Goal: Transaction & Acquisition: Purchase product/service

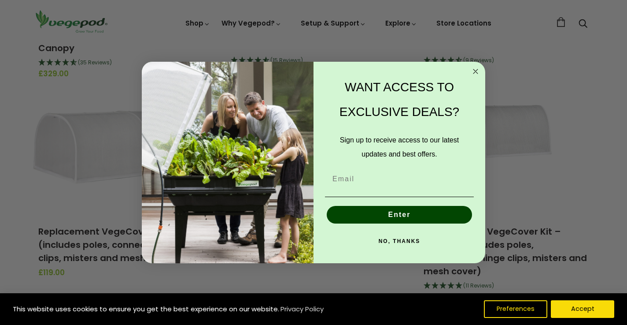
scroll to position [250, 0]
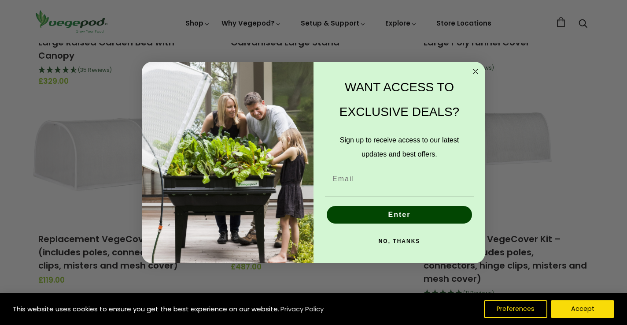
drag, startPoint x: 476, startPoint y: 70, endPoint x: 474, endPoint y: 98, distance: 28.3
click at [475, 71] on icon "Close dialog" at bounding box center [476, 71] width 11 height 11
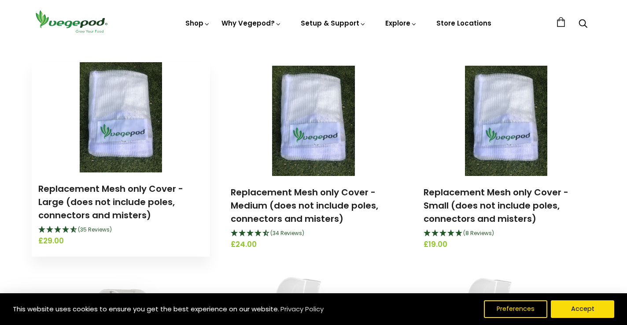
scroll to position [1108, 0]
click at [122, 199] on link "Replacement Mesh only Cover - Large (does not include poles, connectors and mis…" at bounding box center [110, 201] width 145 height 39
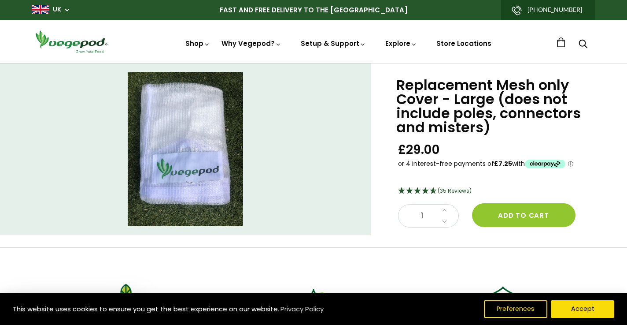
drag, startPoint x: 519, startPoint y: 219, endPoint x: 398, endPoint y: 208, distance: 122.1
click at [519, 219] on button "Add to cart" at bounding box center [524, 215] width 104 height 24
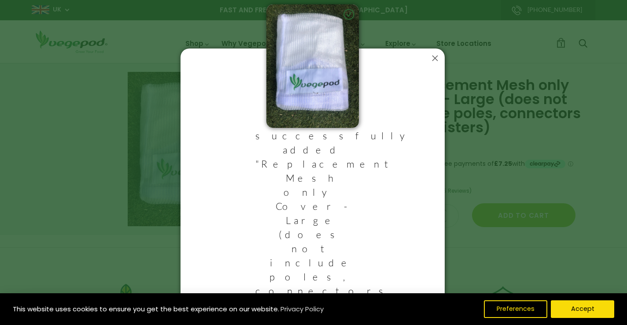
click at [433, 65] on icon at bounding box center [435, 58] width 14 height 14
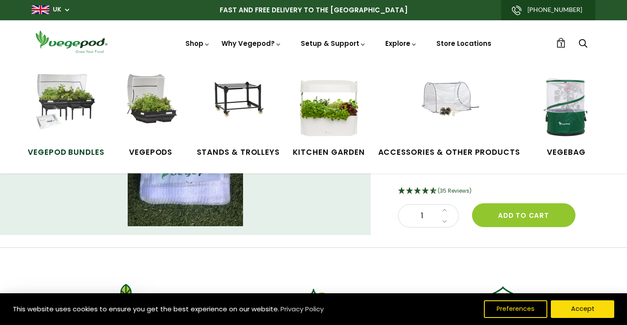
click at [75, 101] on img at bounding box center [66, 107] width 66 height 66
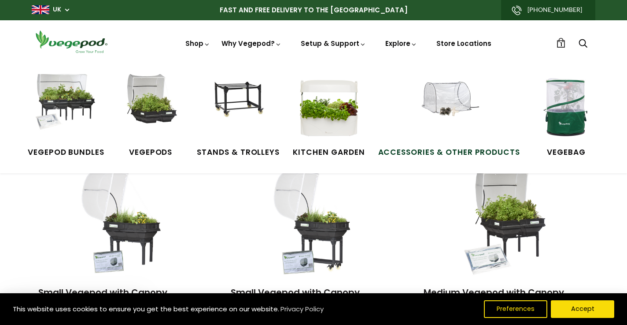
click at [453, 151] on span "Accessories & Other Products" at bounding box center [449, 152] width 142 height 11
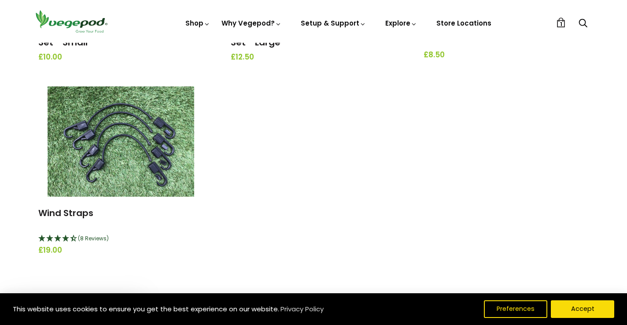
scroll to position [1096, 0]
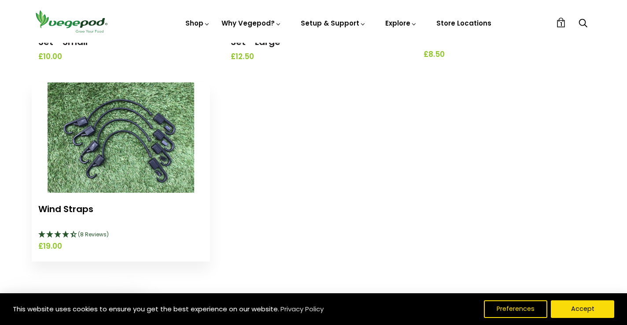
click at [80, 207] on link "Wind Straps" at bounding box center [65, 209] width 55 height 12
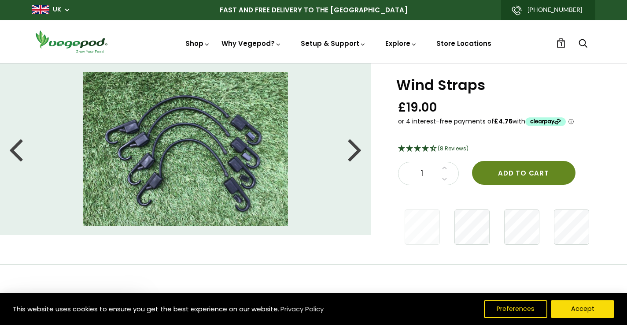
click at [523, 172] on button "Add to cart" at bounding box center [524, 173] width 104 height 24
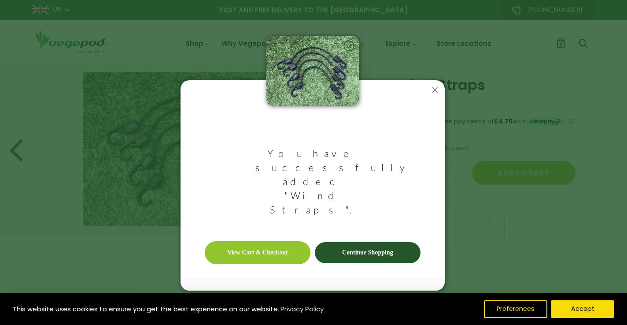
drag, startPoint x: 355, startPoint y: 230, endPoint x: 350, endPoint y: 230, distance: 4.9
click at [355, 242] on link "Continue Shopping" at bounding box center [368, 252] width 106 height 21
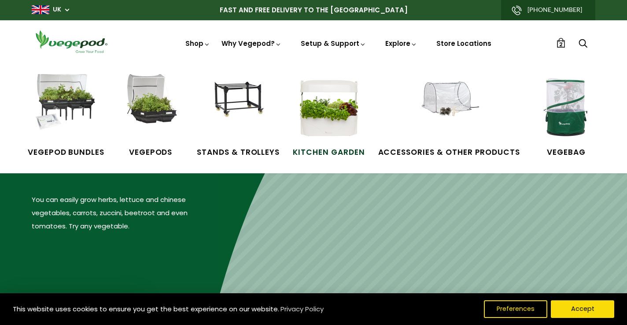
click at [339, 149] on span "Kitchen Garden" at bounding box center [329, 152] width 72 height 11
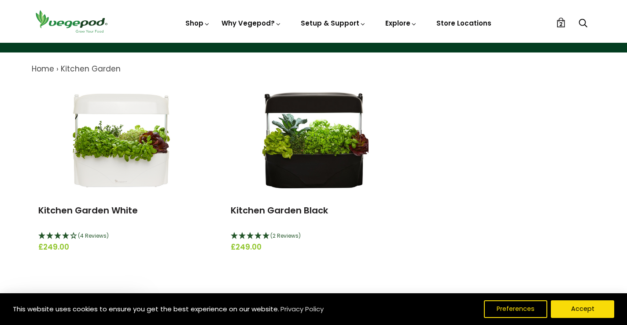
scroll to position [81, 0]
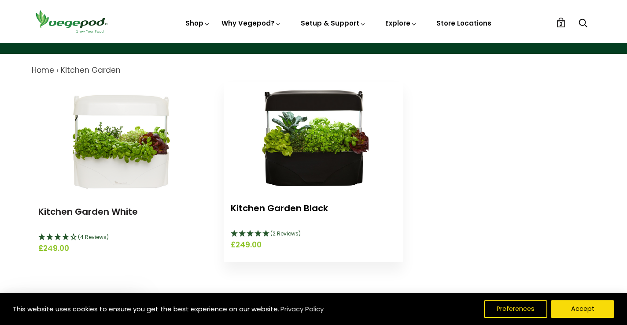
click at [275, 208] on link "Kitchen Garden Black" at bounding box center [279, 208] width 97 height 12
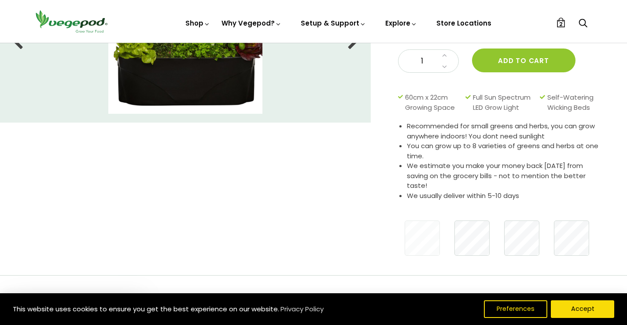
scroll to position [116, 0]
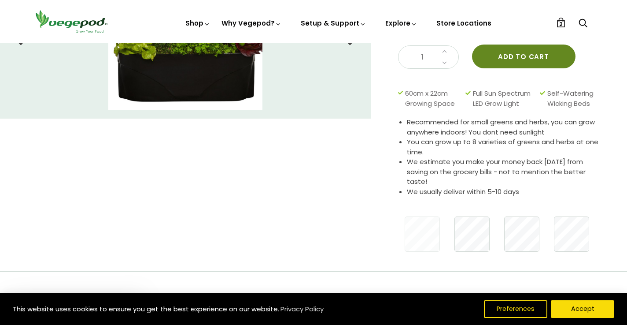
click at [515, 56] on button "Add to cart" at bounding box center [524, 57] width 104 height 24
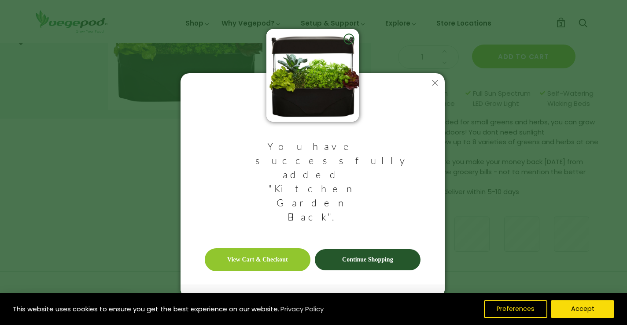
drag, startPoint x: 373, startPoint y: 239, endPoint x: 377, endPoint y: 233, distance: 7.2
click at [373, 249] on link "Continue Shopping" at bounding box center [368, 259] width 106 height 21
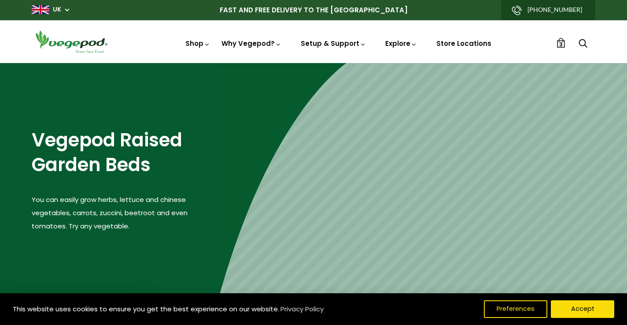
click at [561, 42] on span "3" at bounding box center [562, 44] width 4 height 8
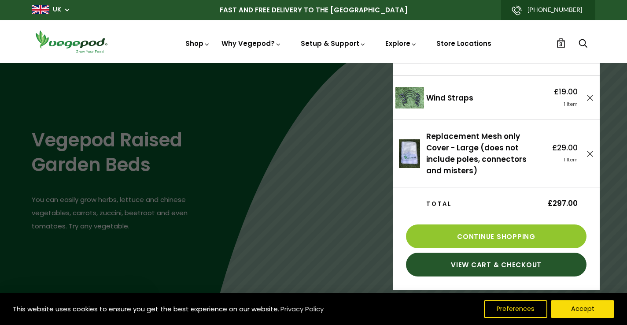
scroll to position [37, 0]
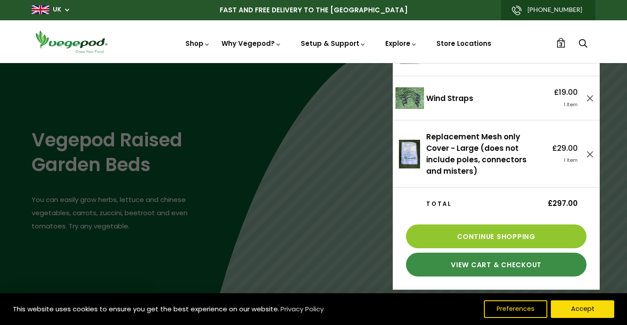
click at [495, 264] on link "View Cart & Checkout" at bounding box center [496, 264] width 181 height 24
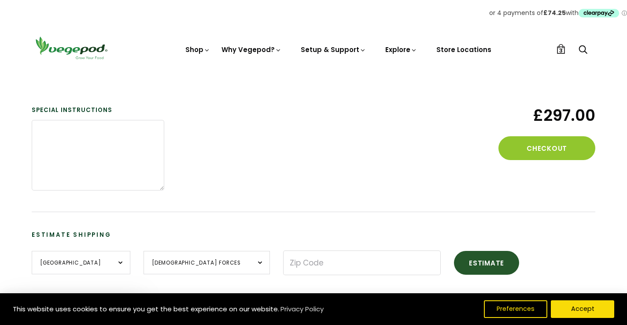
scroll to position [338, 0]
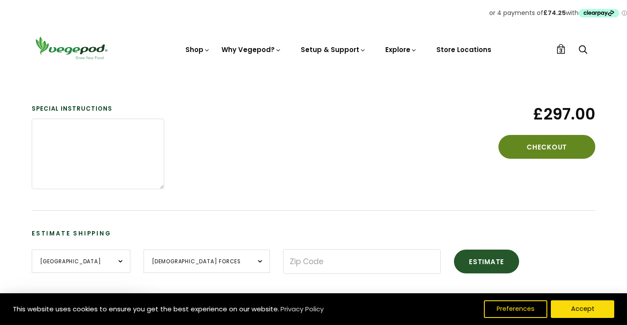
click at [536, 146] on button "Checkout" at bounding box center [547, 147] width 97 height 24
